Goal: Use online tool/utility

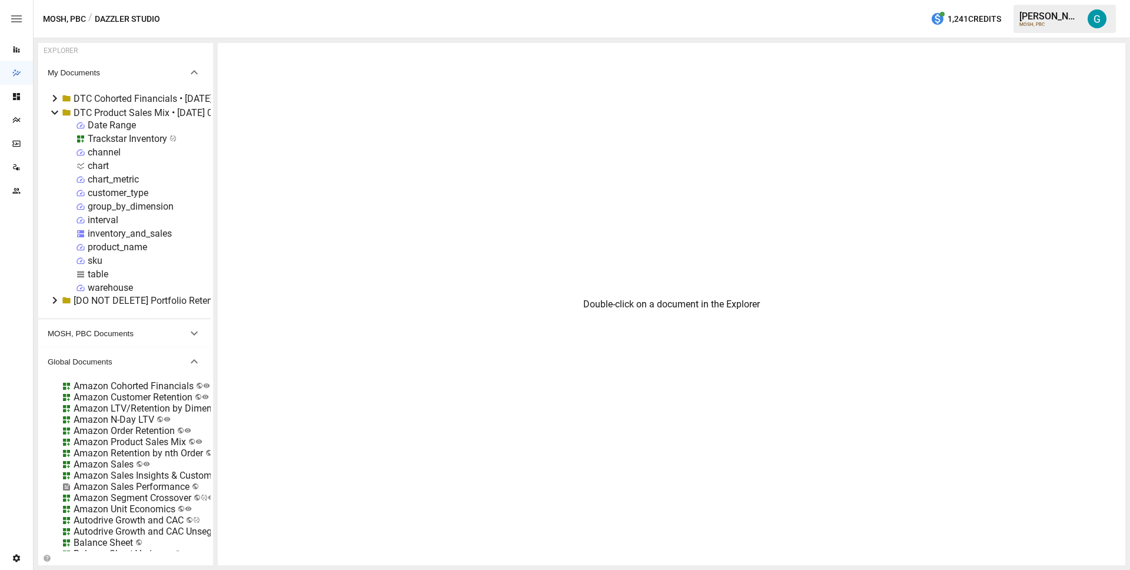
click at [126, 231] on div "inventory_and_sales" at bounding box center [130, 233] width 84 height 11
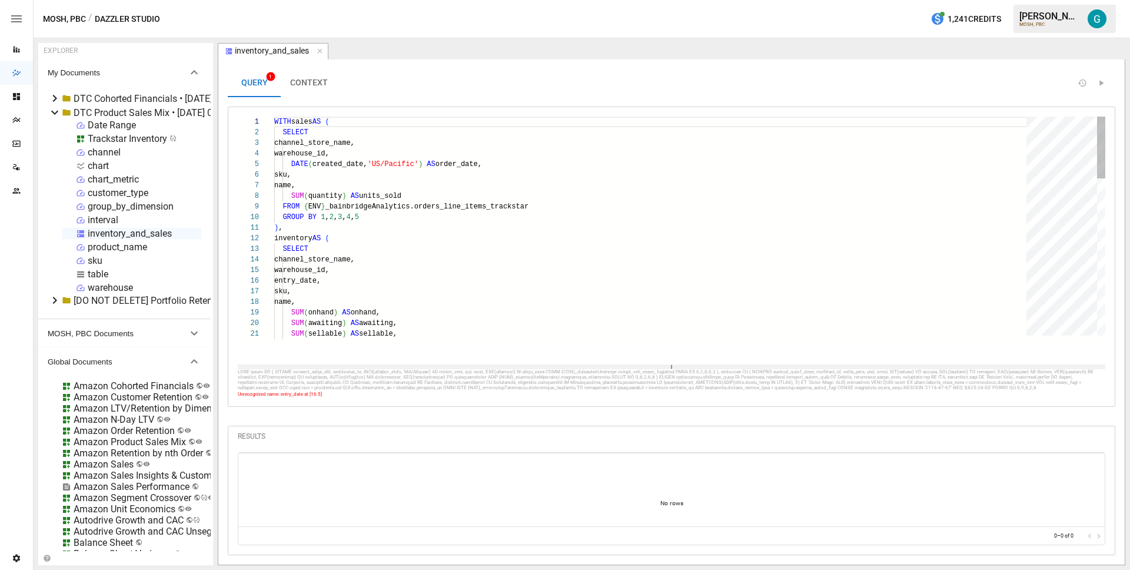
drag, startPoint x: 669, startPoint y: 198, endPoint x: 673, endPoint y: 387, distance: 189.5
click at [674, 369] on div at bounding box center [671, 366] width 867 height 5
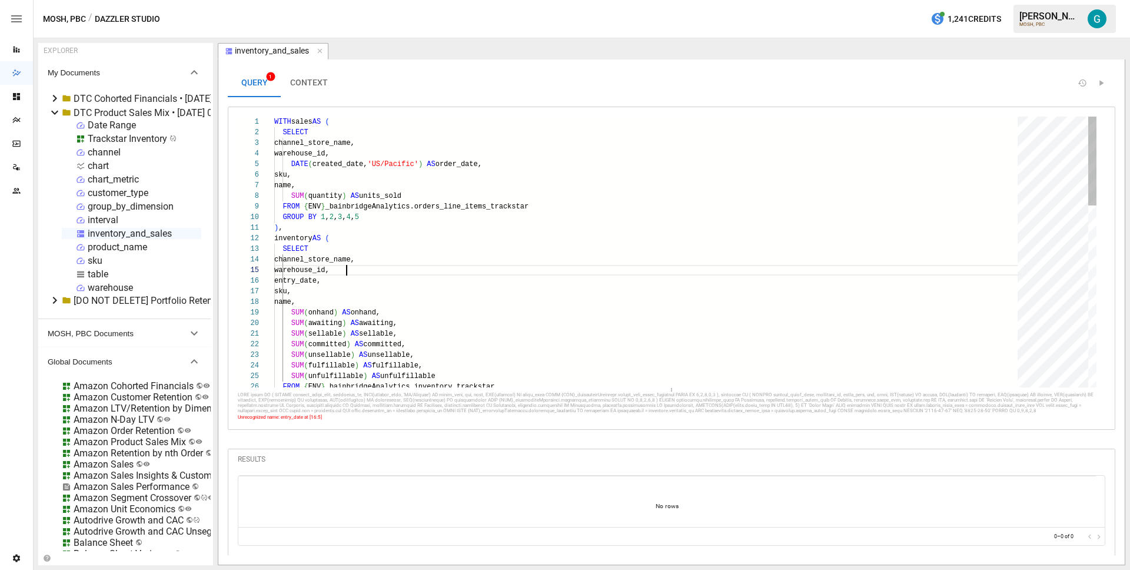
click at [558, 270] on div "WITH sales AS ( SELECT channel_store_name, warehouse_id, DATE ( created_date, '…" at bounding box center [650, 528] width 752 height 822
click at [589, 32] on div "MOSH, PBC / Dazzler Studio 1,241 Credits [PERSON_NAME] MOSH, PBC" at bounding box center [582, 19] width 1096 height 38
click at [581, 185] on div "WITH sales AS ( SELECT channel_store_name, warehouse_id, DATE ( created_date, '…" at bounding box center [650, 528] width 752 height 822
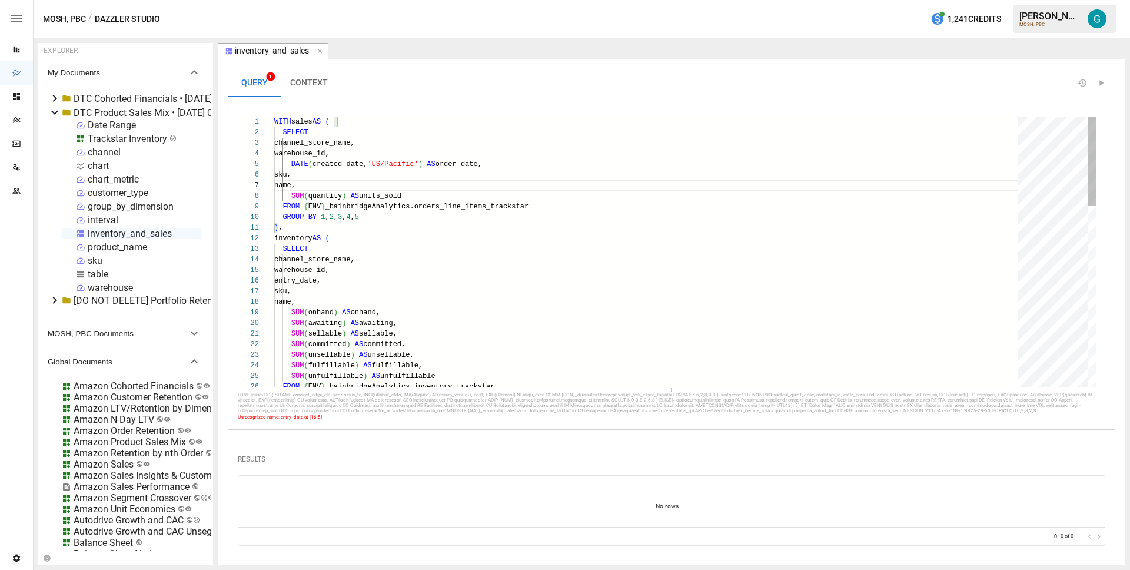
click at [575, 151] on div "FROM { ENV } _bainbridgeAnalytics.inventory_trackstar SUM ( unsellable ) AS uns…" at bounding box center [650, 528] width 752 height 822
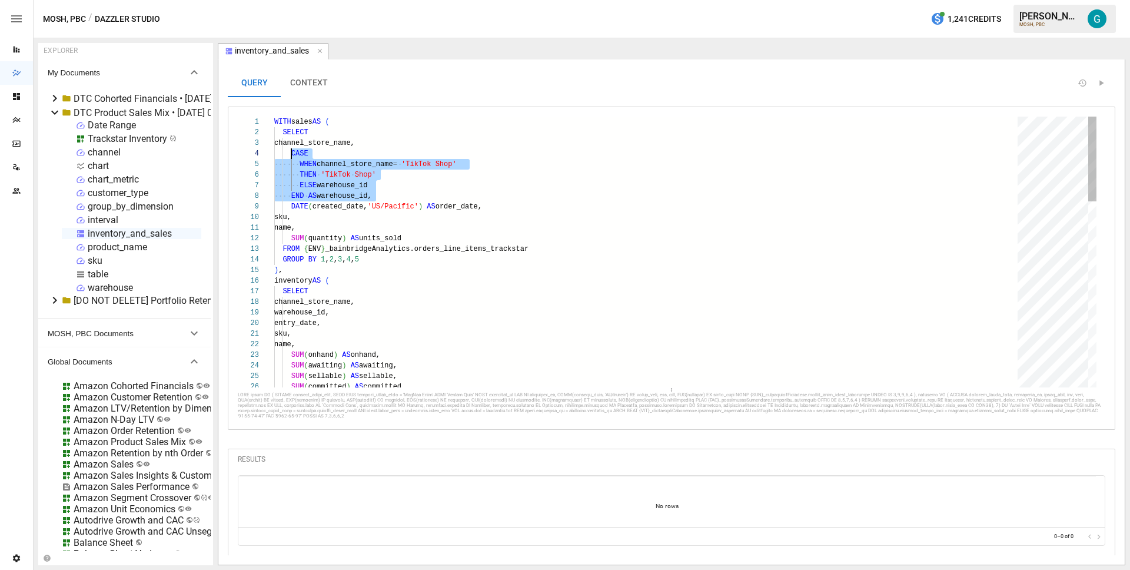
scroll to position [32, 17]
click at [380, 307] on div "WITH sales AS ( SELECT channel_store_name, DATE ( created_date, '[GEOGRAPHIC_DA…" at bounding box center [650, 549] width 752 height 864
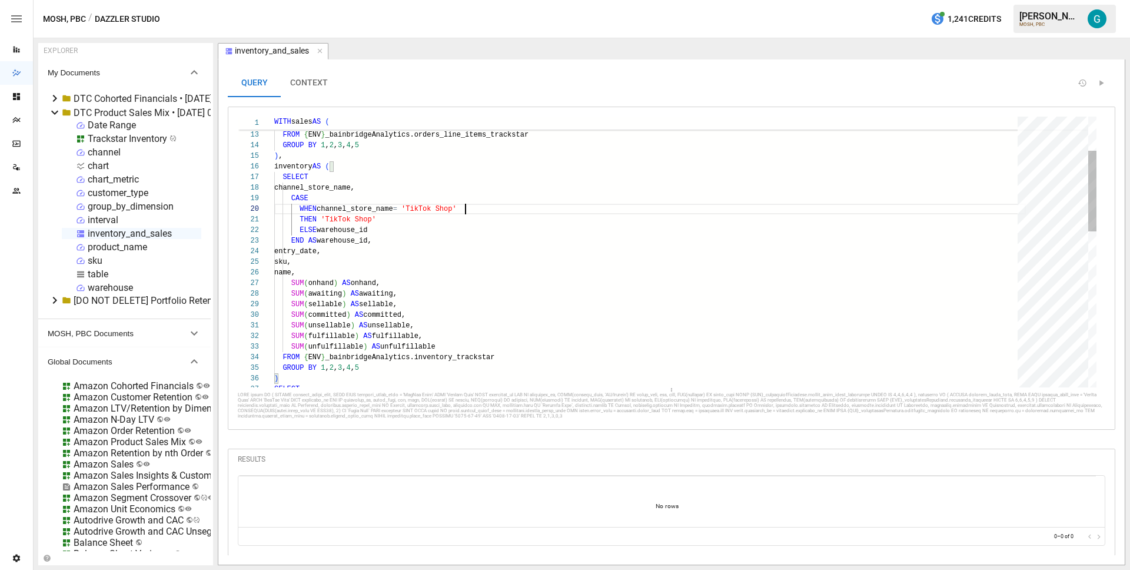
scroll to position [95, 191]
click at [513, 214] on div "SUM ( unsellable ) AS unsellable, SUM ( fulfillable ) AS fulfillable, SUM ( unf…" at bounding box center [650, 455] width 752 height 906
type textarea "**********"
